Goal: Browse casually: Explore the website without a specific task or goal

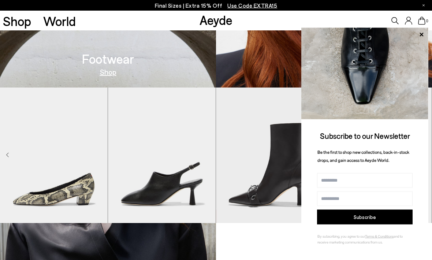
scroll to position [415, 0]
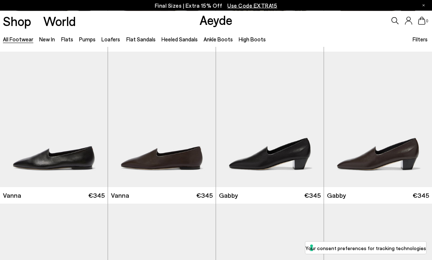
scroll to position [1211, 0]
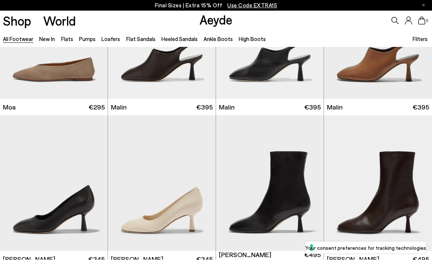
scroll to position [2817, 0]
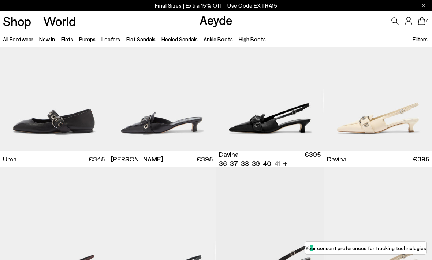
scroll to position [3375, 0]
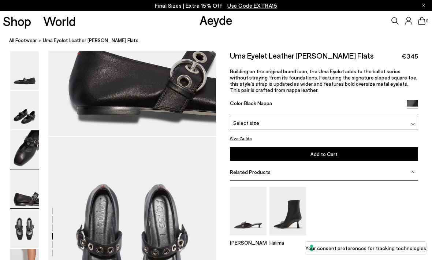
scroll to position [798, 0]
